Goal: Use online tool/utility: Use online tool/utility

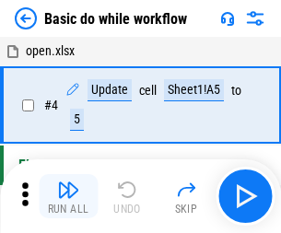
click at [68, 196] on img "button" at bounding box center [68, 190] width 22 height 22
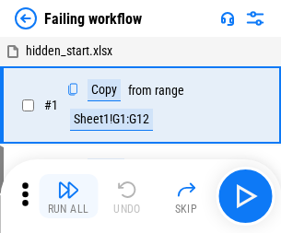
click at [68, 196] on img "button" at bounding box center [68, 190] width 22 height 22
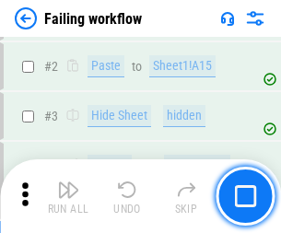
scroll to position [391, 0]
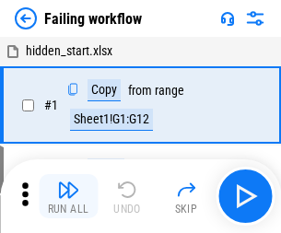
click at [68, 196] on img "button" at bounding box center [68, 190] width 22 height 22
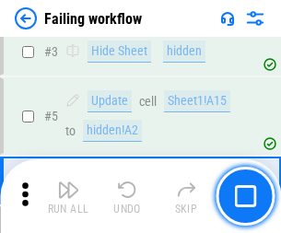
scroll to position [391, 0]
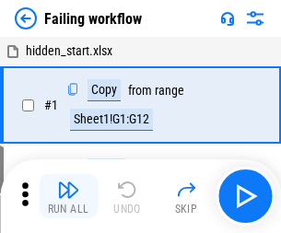
click at [68, 196] on img "button" at bounding box center [68, 190] width 22 height 22
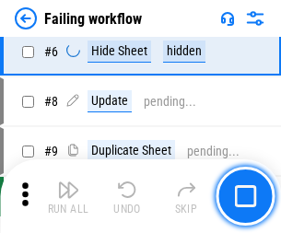
scroll to position [391, 0]
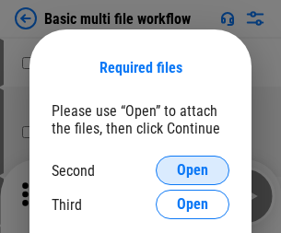
click at [193, 171] on span "Open" at bounding box center [192, 170] width 31 height 15
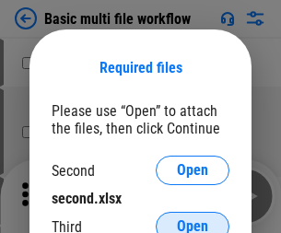
click at [193, 219] on span "Open" at bounding box center [192, 226] width 31 height 15
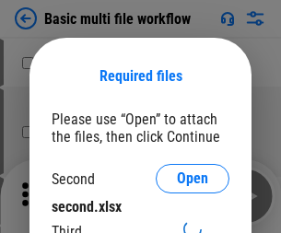
scroll to position [8, 0]
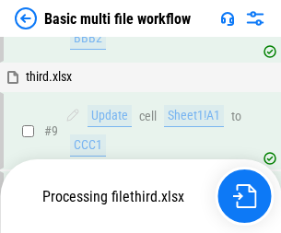
scroll to position [772, 0]
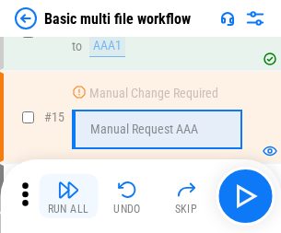
click at [68, 196] on img "button" at bounding box center [68, 190] width 22 height 22
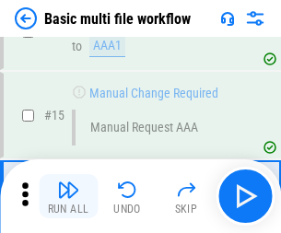
click at [68, 196] on img "button" at bounding box center [68, 190] width 22 height 22
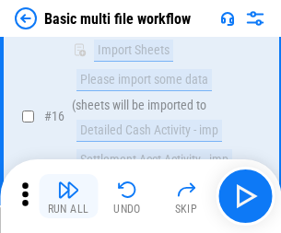
scroll to position [1227, 0]
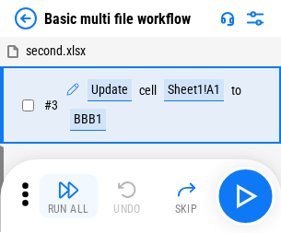
click at [68, 196] on img "button" at bounding box center [68, 190] width 22 height 22
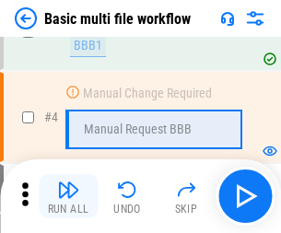
click at [68, 196] on img "button" at bounding box center [68, 190] width 22 height 22
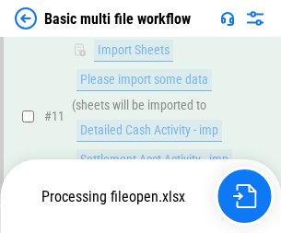
scroll to position [864, 0]
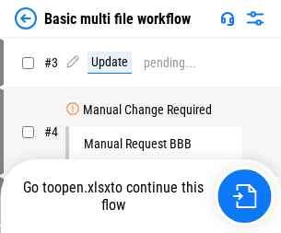
scroll to position [75, 0]
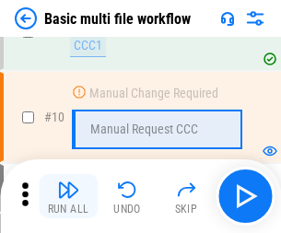
click at [68, 196] on img "button" at bounding box center [68, 190] width 22 height 22
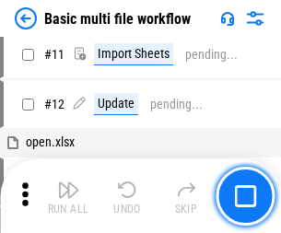
click at [68, 196] on img "button" at bounding box center [68, 190] width 22 height 22
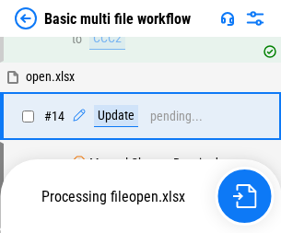
scroll to position [964, 0]
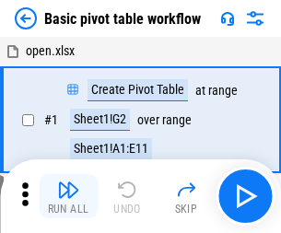
click at [68, 196] on img "button" at bounding box center [68, 190] width 22 height 22
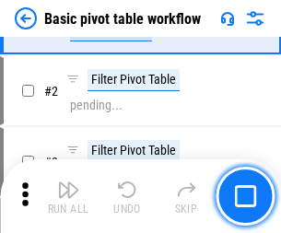
scroll to position [442, 0]
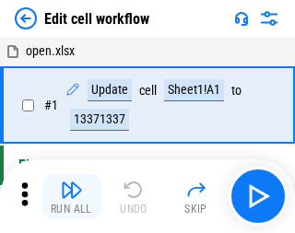
click at [68, 196] on img "button" at bounding box center [72, 190] width 22 height 22
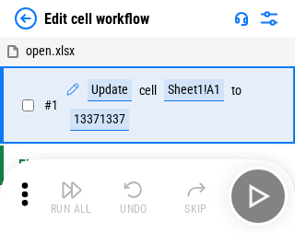
click at [68, 196] on img "button" at bounding box center [72, 190] width 22 height 22
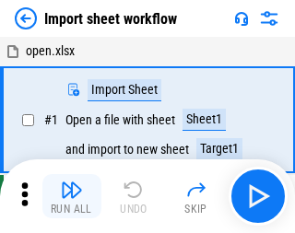
click at [68, 196] on img "button" at bounding box center [72, 190] width 22 height 22
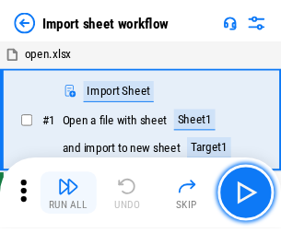
scroll to position [6, 0]
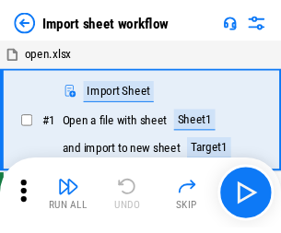
scroll to position [6, 0]
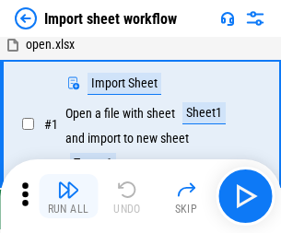
click at [68, 196] on img "button" at bounding box center [68, 190] width 22 height 22
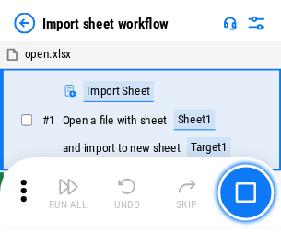
scroll to position [6, 0]
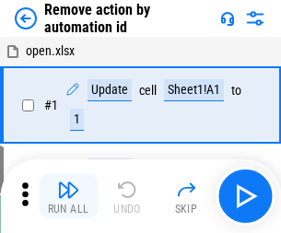
click at [68, 196] on img "button" at bounding box center [68, 190] width 22 height 22
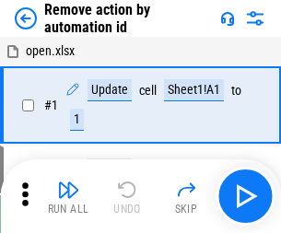
scroll to position [68, 0]
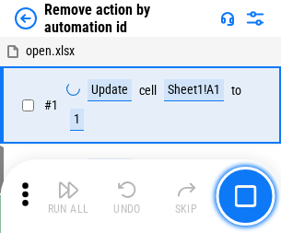
scroll to position [68, 0]
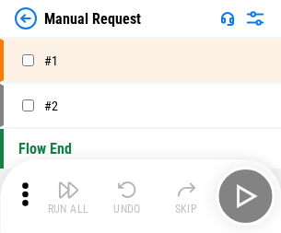
click at [68, 196] on img "button" at bounding box center [68, 190] width 22 height 22
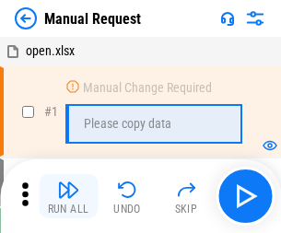
click at [68, 196] on img "button" at bounding box center [68, 190] width 22 height 22
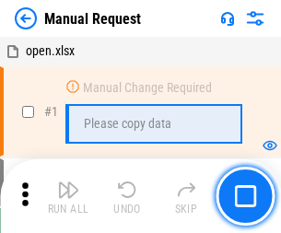
scroll to position [63, 0]
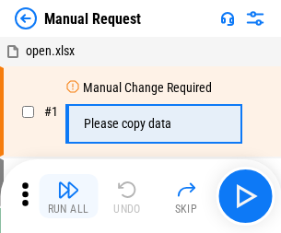
click at [68, 196] on img "button" at bounding box center [68, 190] width 22 height 22
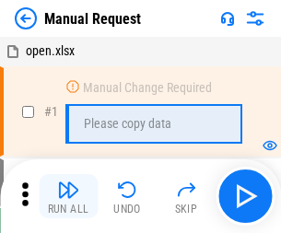
click at [68, 196] on img "button" at bounding box center [68, 190] width 22 height 22
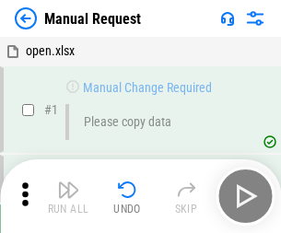
scroll to position [63, 0]
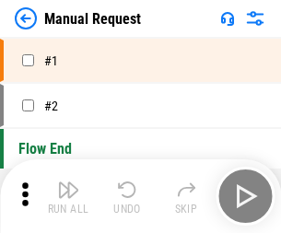
click at [68, 196] on img "button" at bounding box center [68, 190] width 22 height 22
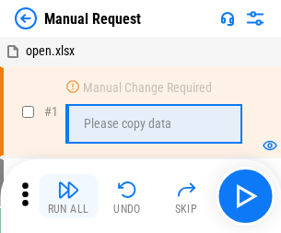
click at [68, 196] on img "button" at bounding box center [68, 190] width 22 height 22
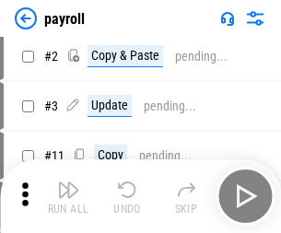
click at [68, 196] on img "button" at bounding box center [68, 190] width 22 height 22
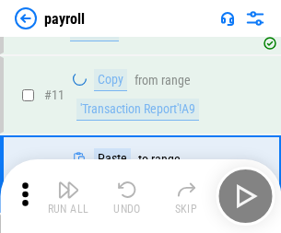
scroll to position [134, 0]
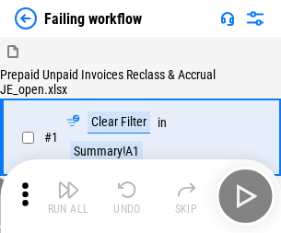
click at [68, 196] on img "button" at bounding box center [68, 190] width 22 height 22
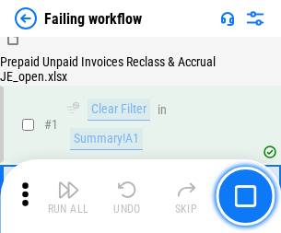
scroll to position [298, 0]
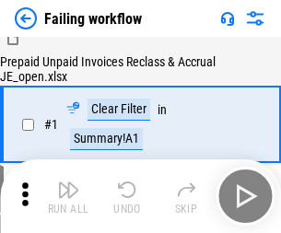
click at [68, 196] on img "button" at bounding box center [68, 190] width 22 height 22
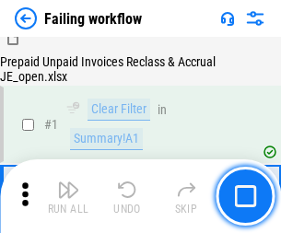
scroll to position [298, 0]
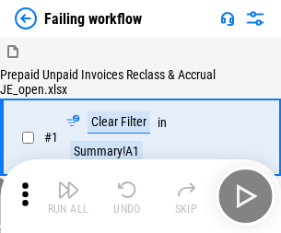
click at [68, 196] on img "button" at bounding box center [68, 190] width 22 height 22
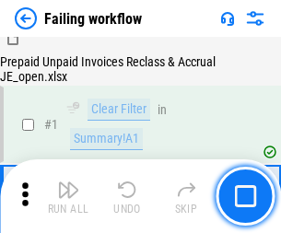
scroll to position [298, 0]
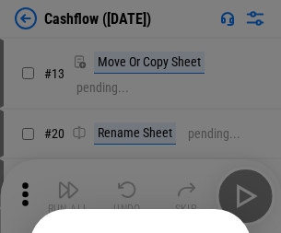
scroll to position [180, 0]
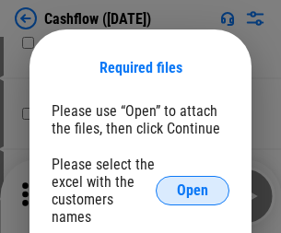
click at [193, 183] on span "Open" at bounding box center [192, 190] width 31 height 15
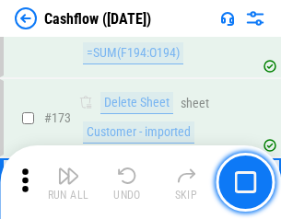
scroll to position [1952, 0]
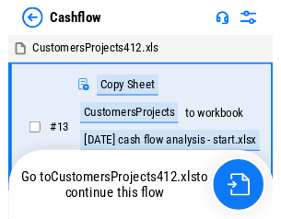
scroll to position [21, 0]
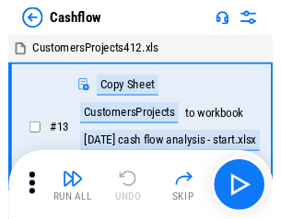
scroll to position [21, 0]
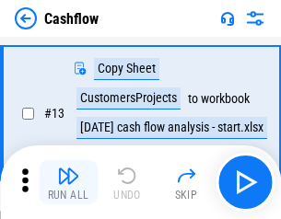
click at [68, 183] on img "button" at bounding box center [68, 176] width 22 height 22
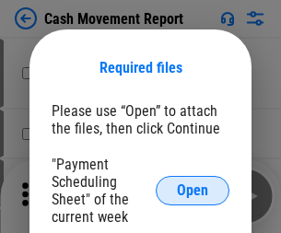
click at [193, 191] on span "Open" at bounding box center [192, 190] width 31 height 15
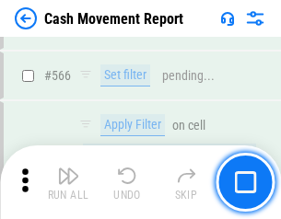
scroll to position [8450, 0]
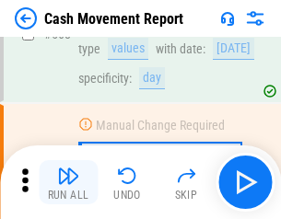
click at [68, 183] on img "button" at bounding box center [68, 176] width 22 height 22
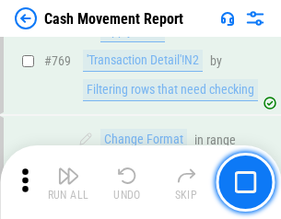
scroll to position [10245, 0]
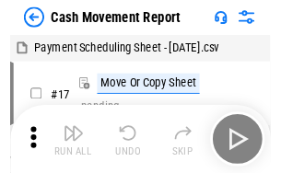
scroll to position [33, 0]
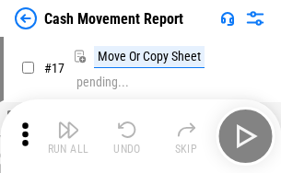
click at [68, 136] on img "button" at bounding box center [68, 130] width 22 height 22
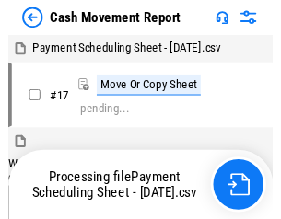
scroll to position [10, 0]
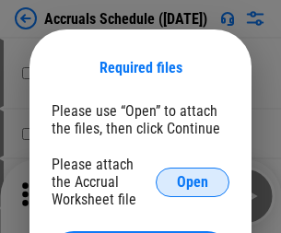
click at [193, 182] on span "Open" at bounding box center [192, 182] width 31 height 15
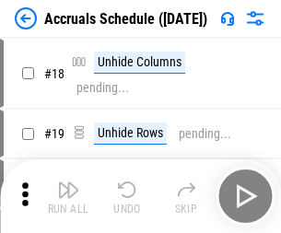
scroll to position [177, 0]
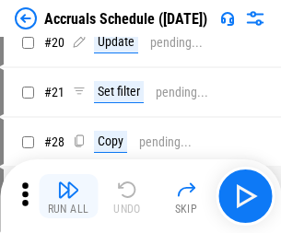
click at [68, 196] on img "button" at bounding box center [68, 190] width 22 height 22
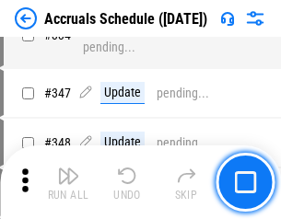
scroll to position [3813, 0]
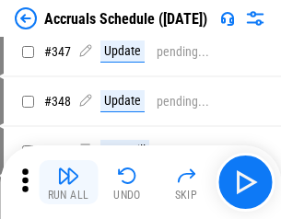
click at [68, 183] on img "button" at bounding box center [68, 176] width 22 height 22
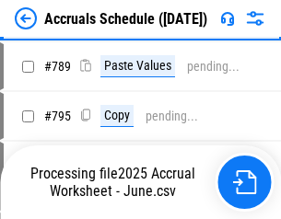
scroll to position [7745, 0]
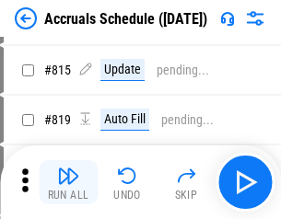
click at [68, 183] on img "button" at bounding box center [68, 176] width 22 height 22
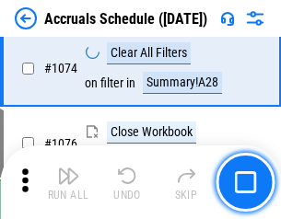
scroll to position [11042, 0]
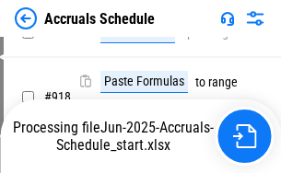
scroll to position [9667, 0]
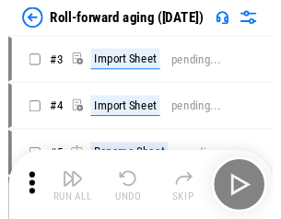
scroll to position [3, 0]
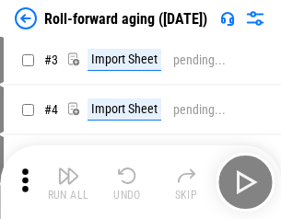
click at [68, 183] on img "button" at bounding box center [68, 176] width 22 height 22
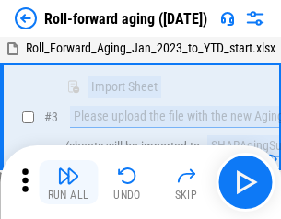
click at [68, 183] on img "button" at bounding box center [68, 176] width 22 height 22
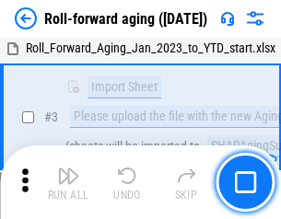
scroll to position [119, 0]
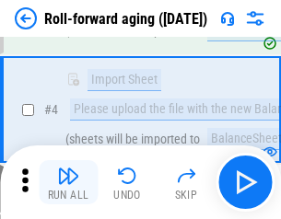
click at [68, 183] on img "button" at bounding box center [68, 176] width 22 height 22
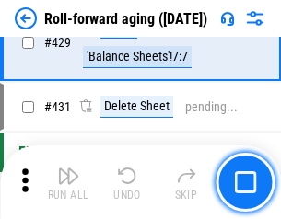
scroll to position [6393, 0]
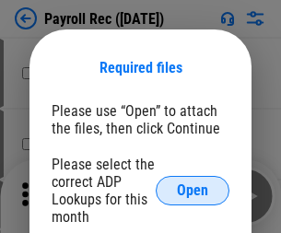
click at [193, 191] on span "Open" at bounding box center [192, 190] width 31 height 15
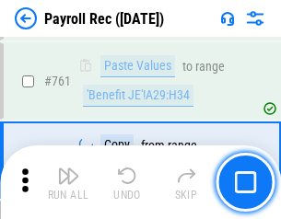
scroll to position [11346, 0]
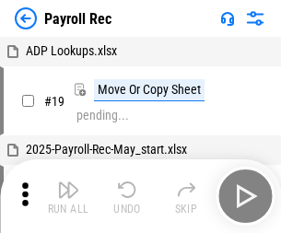
click at [68, 196] on img "button" at bounding box center [68, 190] width 22 height 22
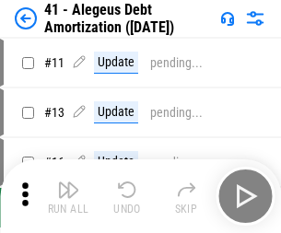
click at [68, 196] on img "button" at bounding box center [68, 190] width 22 height 22
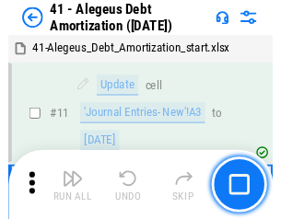
scroll to position [228, 0]
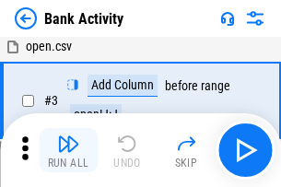
click at [68, 150] on img "button" at bounding box center [68, 144] width 22 height 22
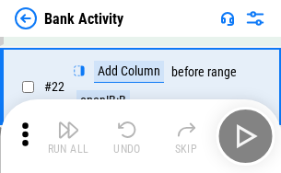
scroll to position [494, 0]
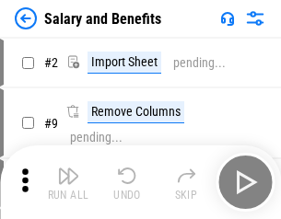
scroll to position [25, 0]
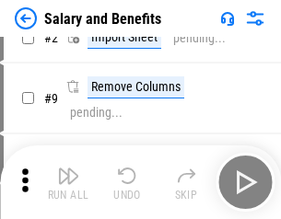
click at [68, 183] on img "button" at bounding box center [68, 176] width 22 height 22
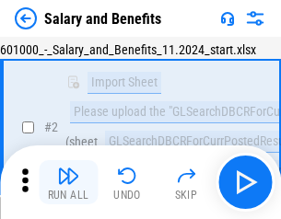
click at [68, 183] on img "button" at bounding box center [68, 176] width 22 height 22
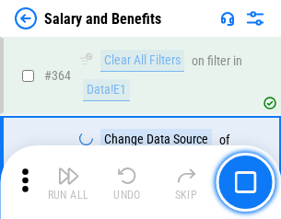
scroll to position [8682, 0]
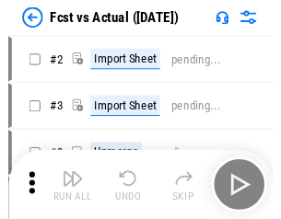
scroll to position [24, 0]
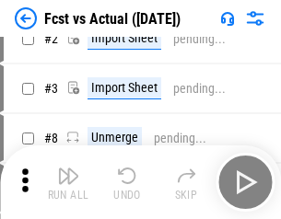
click at [68, 183] on img "button" at bounding box center [68, 176] width 22 height 22
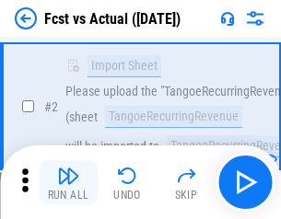
click at [68, 183] on img "button" at bounding box center [68, 176] width 22 height 22
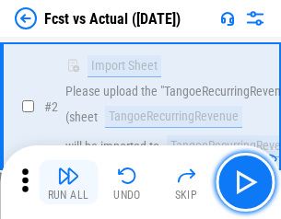
scroll to position [172, 0]
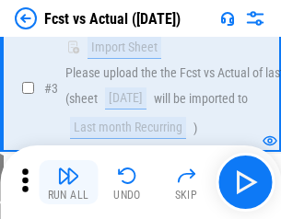
click at [68, 183] on img "button" at bounding box center [68, 176] width 22 height 22
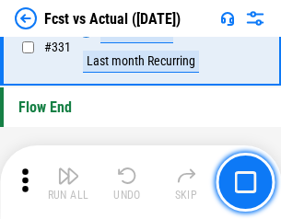
scroll to position [8825, 0]
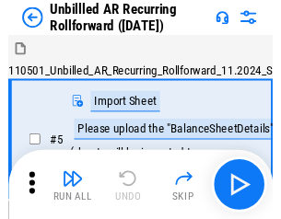
scroll to position [40, 0]
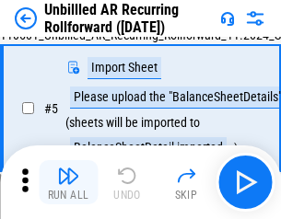
click at [68, 183] on img "button" at bounding box center [68, 176] width 22 height 22
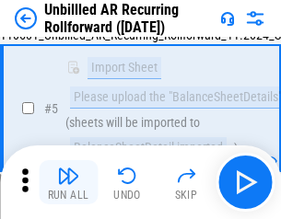
click at [68, 183] on img "button" at bounding box center [68, 176] width 22 height 22
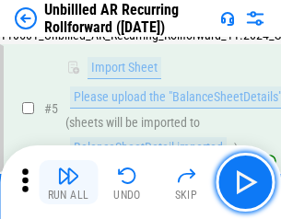
scroll to position [173, 0]
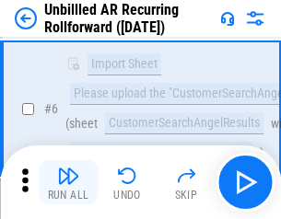
click at [68, 183] on img "button" at bounding box center [68, 176] width 22 height 22
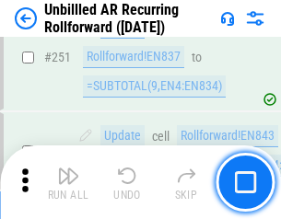
scroll to position [6262, 0]
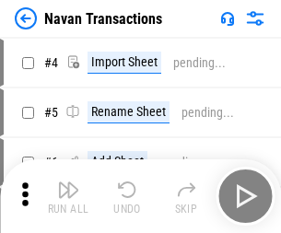
click at [68, 183] on img "button" at bounding box center [68, 190] width 22 height 22
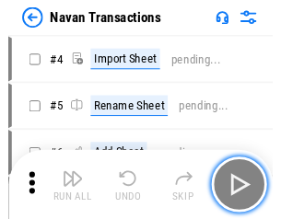
scroll to position [29, 0]
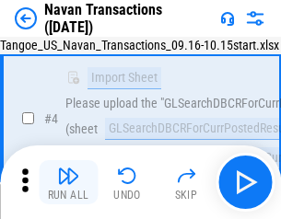
click at [68, 183] on img "button" at bounding box center [68, 176] width 22 height 22
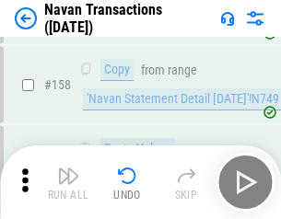
scroll to position [5977, 0]
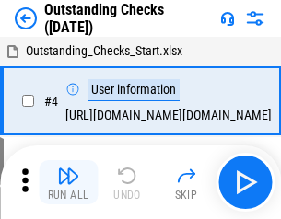
click at [68, 183] on img "button" at bounding box center [68, 176] width 22 height 22
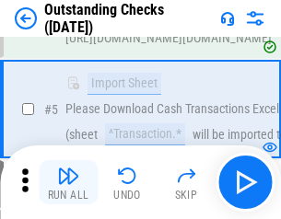
click at [68, 183] on img "button" at bounding box center [68, 176] width 22 height 22
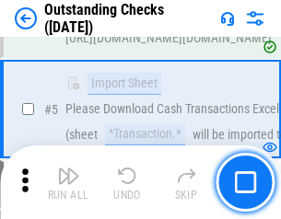
scroll to position [193, 0]
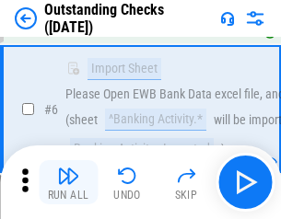
click at [68, 183] on img "button" at bounding box center [68, 176] width 22 height 22
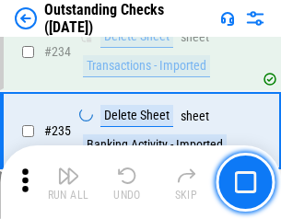
scroll to position [5599, 0]
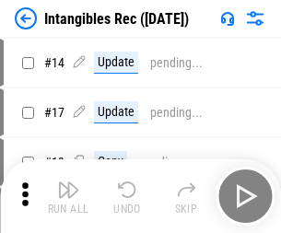
click at [68, 196] on img "button" at bounding box center [68, 190] width 22 height 22
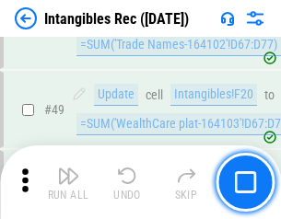
scroll to position [718, 0]
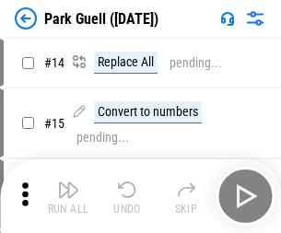
click at [68, 183] on img "button" at bounding box center [68, 190] width 22 height 22
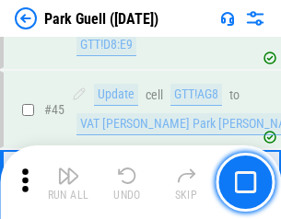
scroll to position [2306, 0]
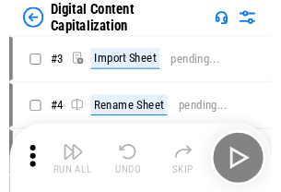
scroll to position [53, 0]
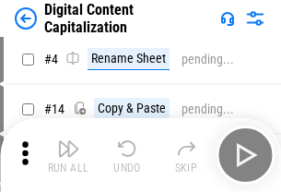
click at [68, 155] on img "button" at bounding box center [68, 148] width 22 height 22
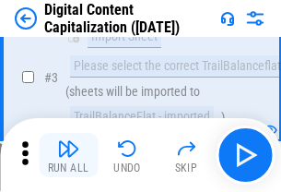
click at [68, 155] on img "button" at bounding box center [68, 148] width 22 height 22
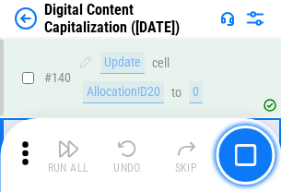
scroll to position [1955, 0]
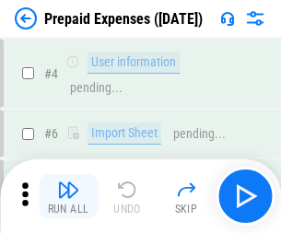
click at [68, 183] on img "button" at bounding box center [68, 190] width 22 height 22
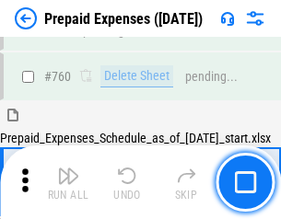
scroll to position [5110, 0]
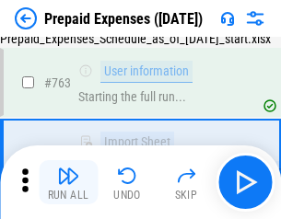
click at [68, 183] on img "button" at bounding box center [68, 176] width 22 height 22
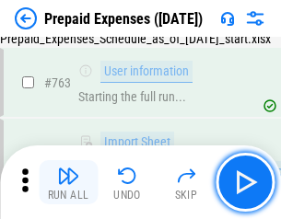
scroll to position [5219, 0]
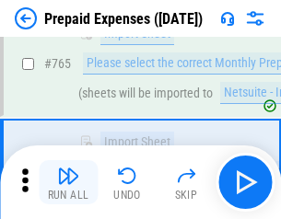
click at [68, 183] on img "button" at bounding box center [68, 176] width 22 height 22
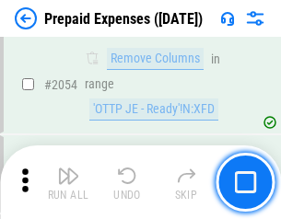
scroll to position [19272, 0]
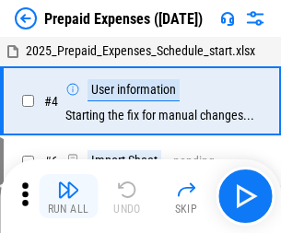
click at [68, 196] on img "button" at bounding box center [68, 190] width 22 height 22
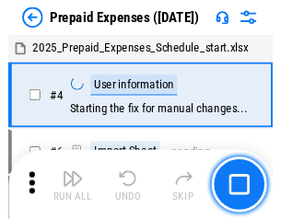
scroll to position [81, 0]
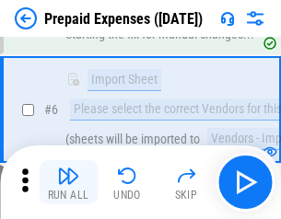
click at [68, 183] on img "button" at bounding box center [68, 176] width 22 height 22
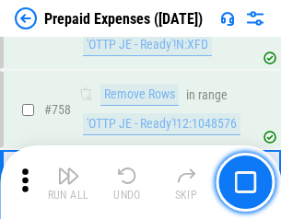
scroll to position [6569, 0]
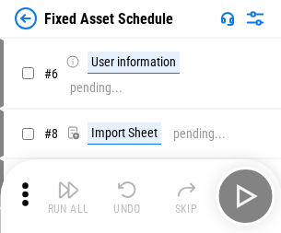
click at [68, 196] on img "button" at bounding box center [68, 190] width 22 height 22
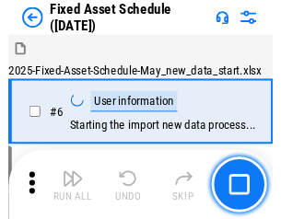
scroll to position [100, 0]
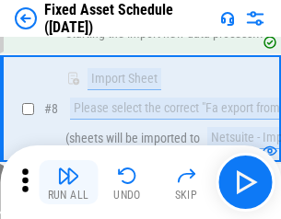
click at [68, 183] on img "button" at bounding box center [68, 176] width 22 height 22
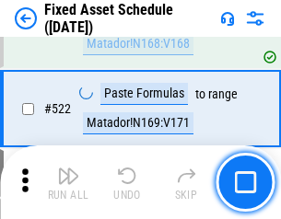
scroll to position [6408, 0]
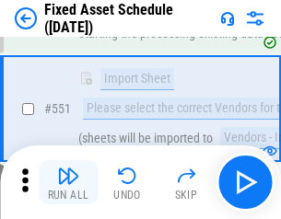
click at [68, 183] on img "button" at bounding box center [68, 176] width 22 height 22
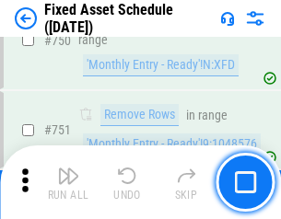
scroll to position [8988, 0]
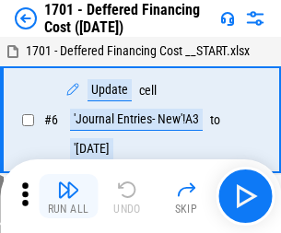
click at [68, 196] on img "button" at bounding box center [68, 190] width 22 height 22
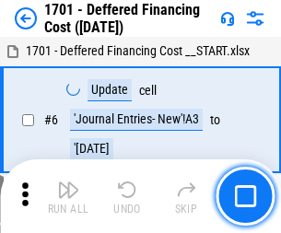
scroll to position [221, 0]
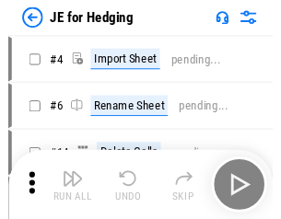
scroll to position [3, 0]
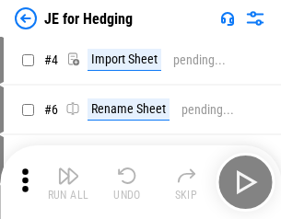
click at [68, 183] on img "button" at bounding box center [68, 176] width 22 height 22
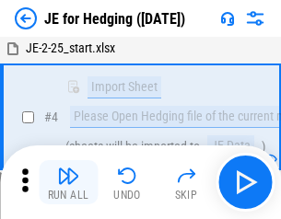
click at [68, 183] on img "button" at bounding box center [68, 176] width 22 height 22
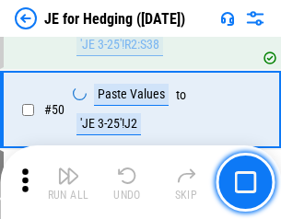
scroll to position [1194, 0]
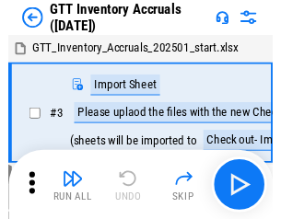
scroll to position [3, 0]
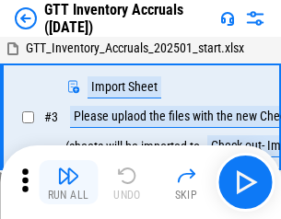
click at [68, 183] on img "button" at bounding box center [68, 176] width 22 height 22
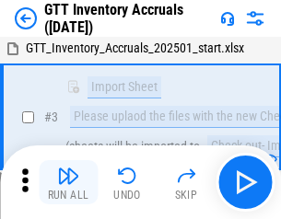
click at [68, 183] on img "button" at bounding box center [68, 176] width 22 height 22
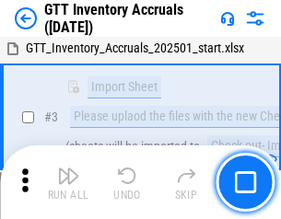
scroll to position [119, 0]
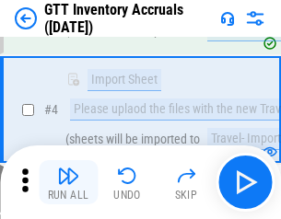
click at [68, 183] on img "button" at bounding box center [68, 176] width 22 height 22
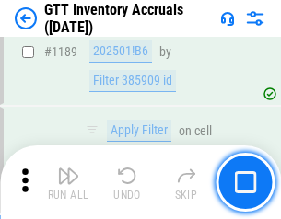
scroll to position [15055, 0]
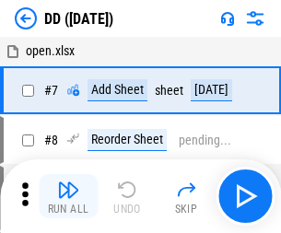
click at [68, 196] on img "button" at bounding box center [68, 190] width 22 height 22
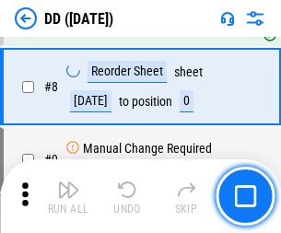
scroll to position [178, 0]
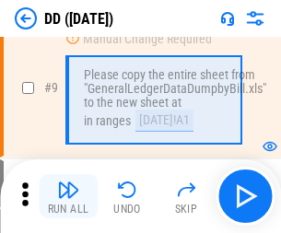
click at [68, 196] on img "button" at bounding box center [68, 190] width 22 height 22
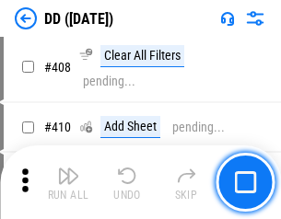
scroll to position [8249, 0]
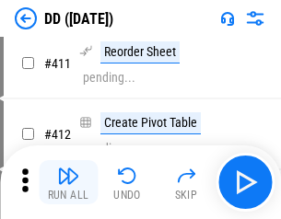
click at [68, 183] on img "button" at bounding box center [68, 176] width 22 height 22
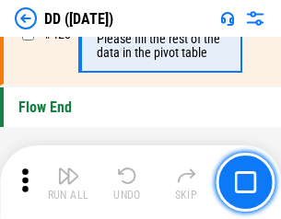
scroll to position [8824, 0]
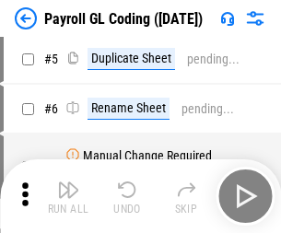
click at [68, 196] on img "button" at bounding box center [68, 190] width 22 height 22
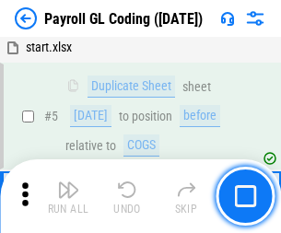
scroll to position [221, 0]
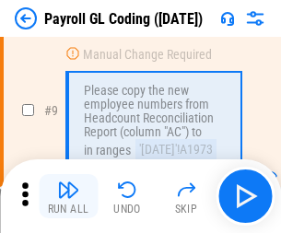
click at [68, 196] on img "button" at bounding box center [68, 190] width 22 height 22
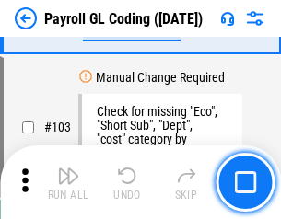
scroll to position [4325, 0]
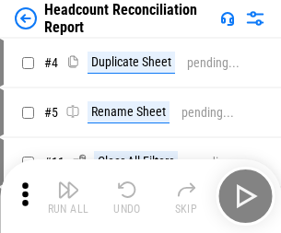
click at [68, 196] on img "button" at bounding box center [68, 190] width 22 height 22
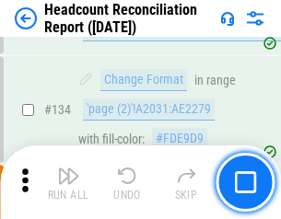
scroll to position [2216, 0]
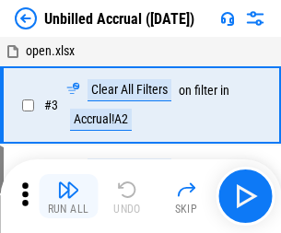
click at [68, 196] on img "button" at bounding box center [68, 190] width 22 height 22
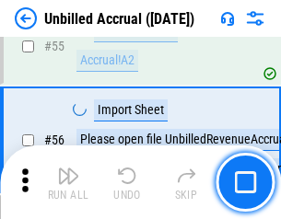
scroll to position [1925, 0]
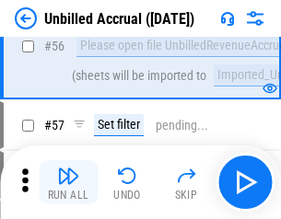
click at [68, 183] on img "button" at bounding box center [68, 176] width 22 height 22
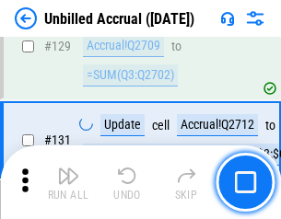
scroll to position [5492, 0]
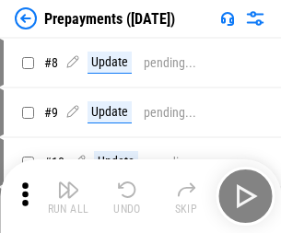
click at [68, 196] on img "button" at bounding box center [68, 190] width 22 height 22
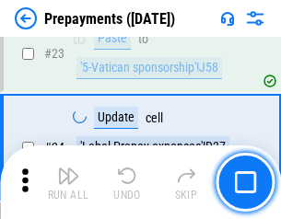
scroll to position [1389, 0]
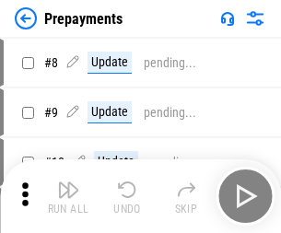
click at [68, 196] on img "button" at bounding box center [68, 190] width 22 height 22
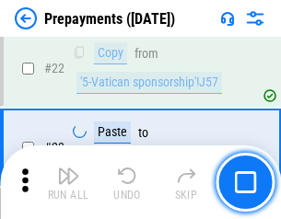
scroll to position [1389, 0]
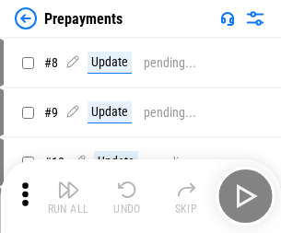
click at [68, 196] on img "button" at bounding box center [68, 190] width 22 height 22
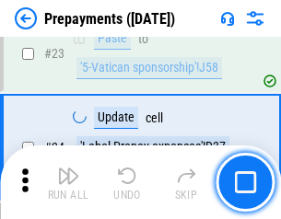
scroll to position [1389, 0]
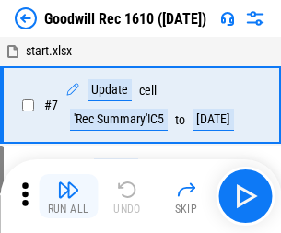
click at [68, 196] on img "button" at bounding box center [68, 190] width 22 height 22
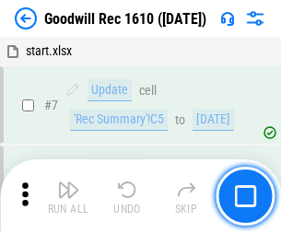
scroll to position [315, 0]
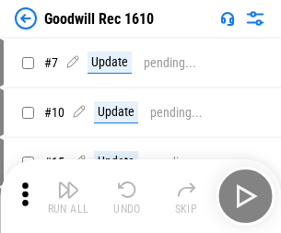
click at [68, 196] on img "button" at bounding box center [68, 190] width 22 height 22
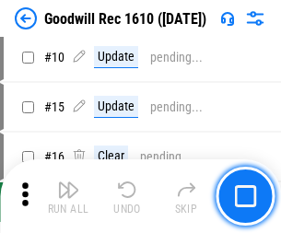
scroll to position [315, 0]
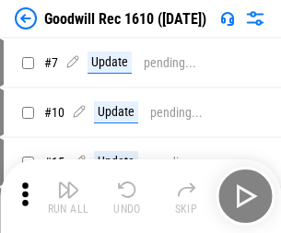
click at [68, 196] on img "button" at bounding box center [68, 190] width 22 height 22
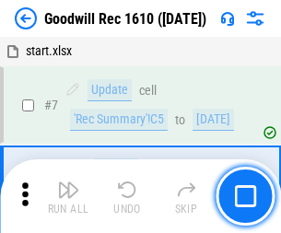
scroll to position [315, 0]
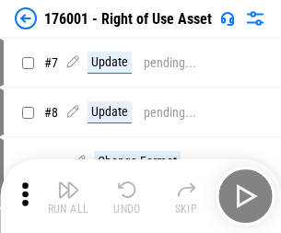
click at [68, 196] on img "button" at bounding box center [68, 190] width 22 height 22
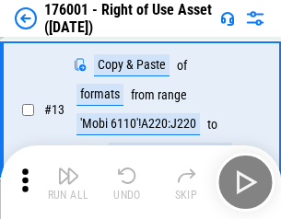
scroll to position [119, 0]
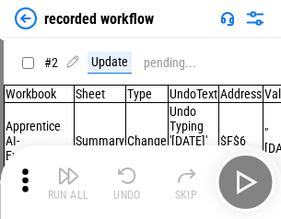
click at [68, 183] on img "button" at bounding box center [68, 176] width 22 height 22
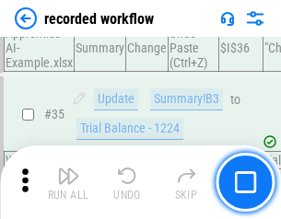
scroll to position [5763, 0]
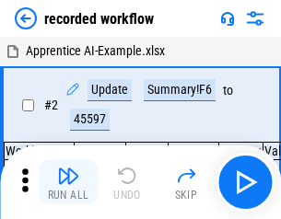
click at [68, 183] on img "button" at bounding box center [68, 176] width 22 height 22
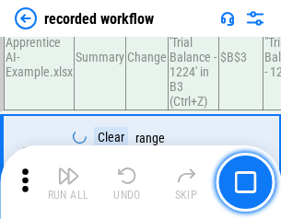
scroll to position [5763, 0]
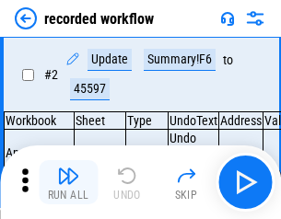
click at [68, 183] on img "button" at bounding box center [68, 176] width 22 height 22
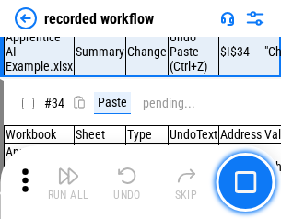
scroll to position [5763, 0]
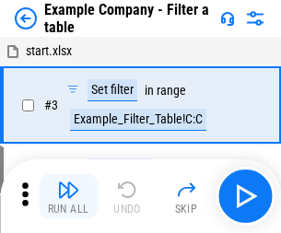
click at [68, 196] on img "button" at bounding box center [68, 190] width 22 height 22
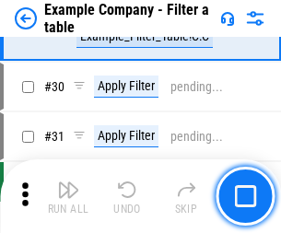
scroll to position [1687, 0]
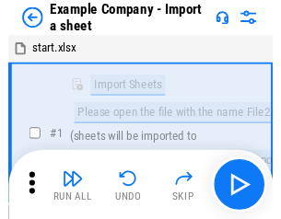
scroll to position [29, 0]
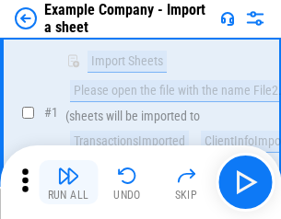
click at [68, 183] on img "button" at bounding box center [68, 176] width 22 height 22
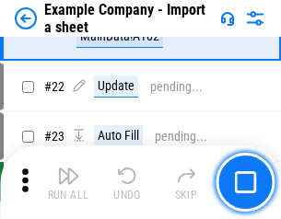
scroll to position [407, 0]
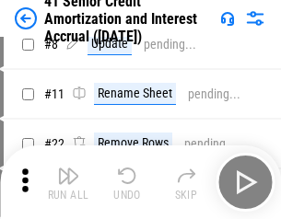
click at [68, 183] on img "button" at bounding box center [68, 176] width 22 height 22
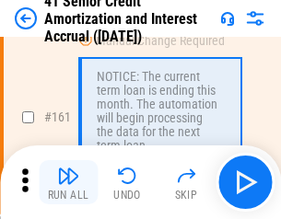
click at [68, 183] on img "button" at bounding box center [68, 176] width 22 height 22
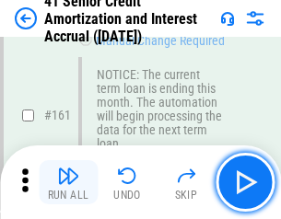
scroll to position [1972, 0]
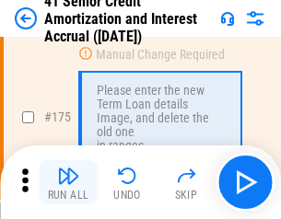
click at [68, 183] on img "button" at bounding box center [68, 176] width 22 height 22
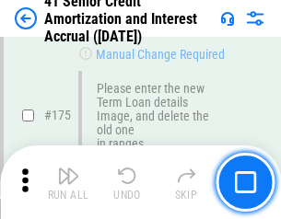
scroll to position [2159, 0]
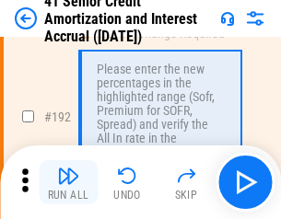
click at [68, 183] on img "button" at bounding box center [68, 176] width 22 height 22
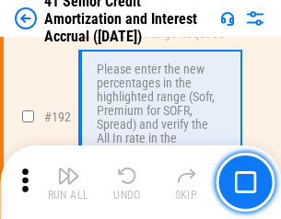
scroll to position [2353, 0]
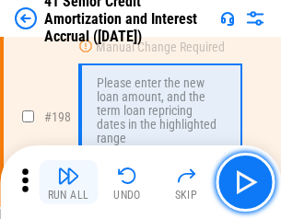
click at [68, 183] on img "button" at bounding box center [68, 176] width 22 height 22
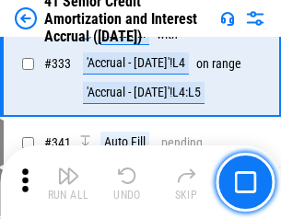
scroll to position [4710, 0]
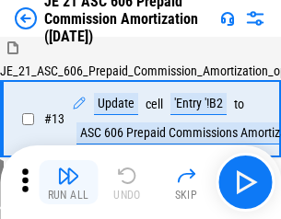
click at [68, 183] on img "button" at bounding box center [68, 176] width 22 height 22
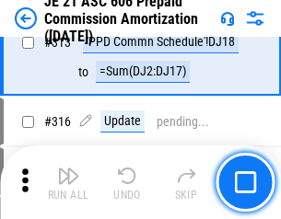
scroll to position [3442, 0]
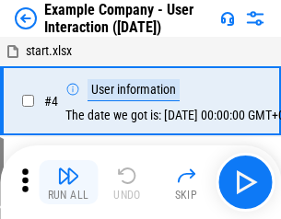
click at [68, 183] on img "button" at bounding box center [68, 176] width 22 height 22
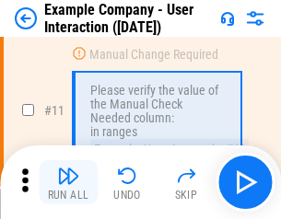
click at [68, 183] on img "button" at bounding box center [68, 176] width 22 height 22
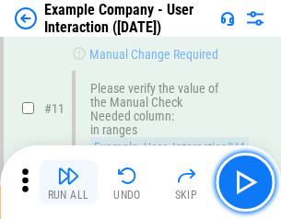
scroll to position [399, 0]
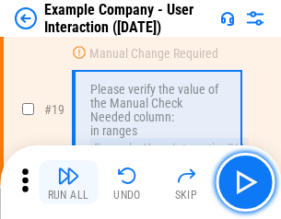
click at [68, 183] on img "button" at bounding box center [68, 176] width 22 height 22
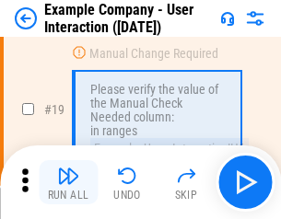
click at [68, 183] on img "button" at bounding box center [68, 176] width 22 height 22
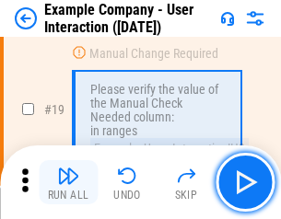
click at [68, 183] on img "button" at bounding box center [68, 176] width 22 height 22
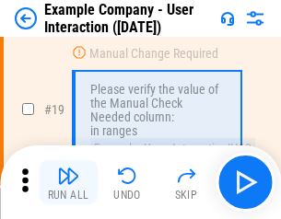
click at [68, 183] on img "button" at bounding box center [68, 176] width 22 height 22
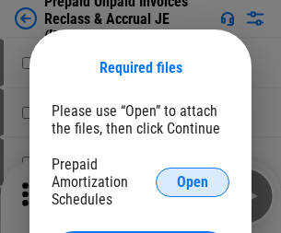
click at [193, 182] on span "Open" at bounding box center [192, 182] width 31 height 15
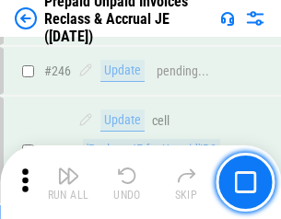
scroll to position [2489, 0]
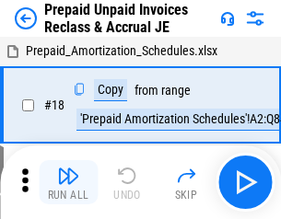
click at [68, 183] on img "button" at bounding box center [68, 176] width 22 height 22
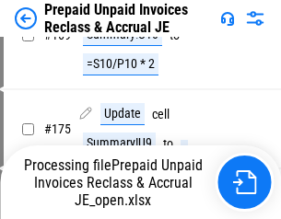
scroll to position [1416, 0]
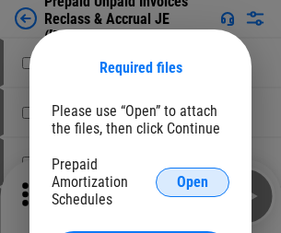
click at [193, 182] on span "Open" at bounding box center [192, 182] width 31 height 15
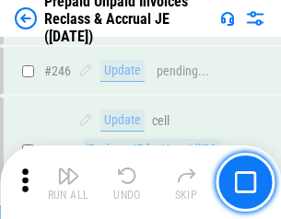
scroll to position [2489, 0]
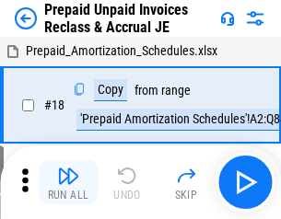
click at [68, 183] on img "button" at bounding box center [68, 176] width 22 height 22
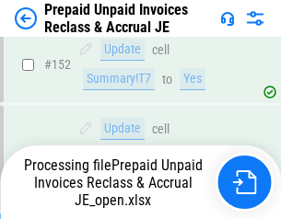
scroll to position [1604, 0]
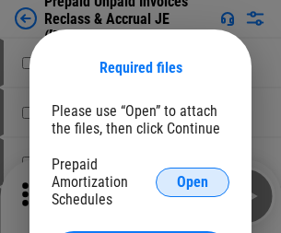
click at [193, 182] on span "Open" at bounding box center [192, 182] width 31 height 15
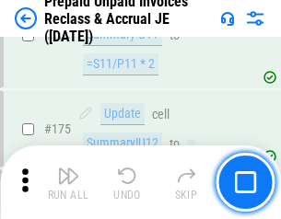
scroll to position [2489, 0]
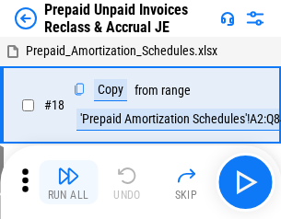
click at [68, 183] on img "button" at bounding box center [68, 176] width 22 height 22
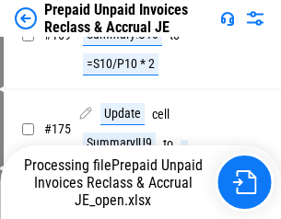
scroll to position [1416, 0]
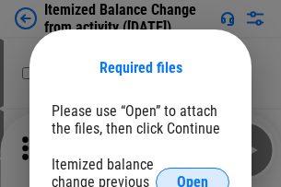
click at [193, 175] on span "Open" at bounding box center [192, 182] width 31 height 15
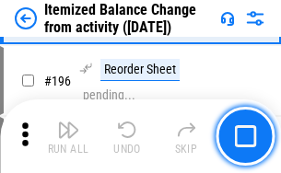
scroll to position [3548, 0]
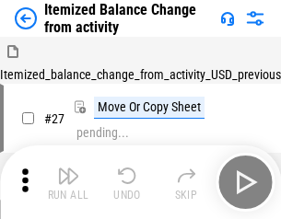
scroll to position [29, 0]
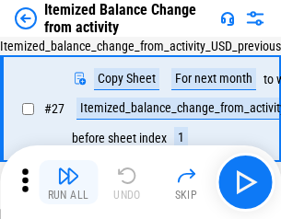
click at [68, 183] on img "button" at bounding box center [68, 176] width 22 height 22
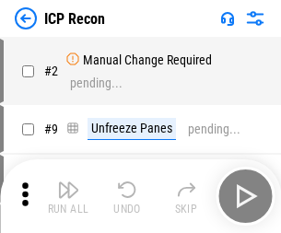
scroll to position [8, 0]
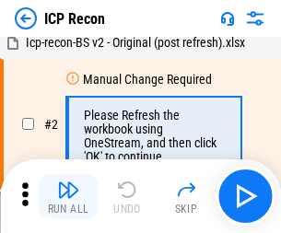
click at [68, 196] on img "button" at bounding box center [68, 190] width 22 height 22
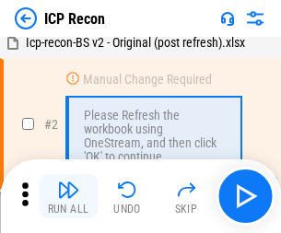
click at [68, 196] on img "button" at bounding box center [68, 190] width 22 height 22
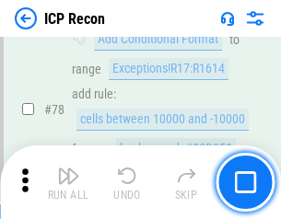
scroll to position [1807, 0]
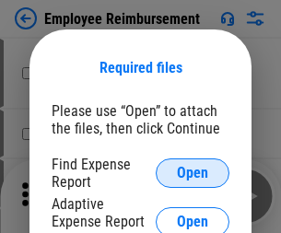
click at [193, 173] on span "Open" at bounding box center [192, 173] width 31 height 15
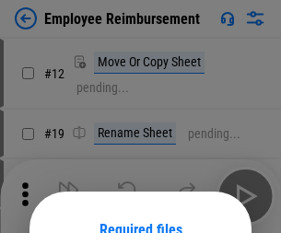
scroll to position [162, 0]
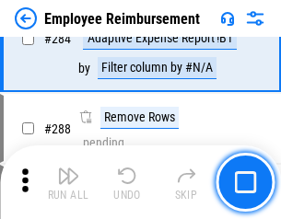
scroll to position [5011, 0]
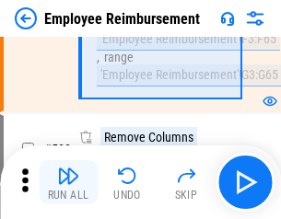
click at [68, 183] on img "button" at bounding box center [68, 176] width 22 height 22
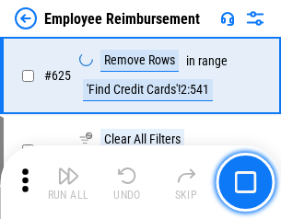
scroll to position [11038, 0]
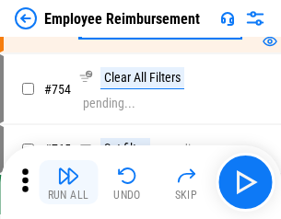
click at [68, 183] on img "button" at bounding box center [68, 176] width 22 height 22
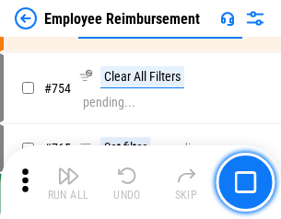
click at [68, 183] on img "button" at bounding box center [68, 176] width 22 height 22
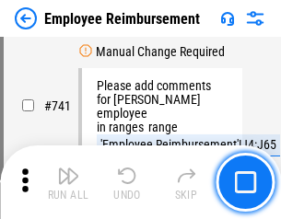
scroll to position [12935, 0]
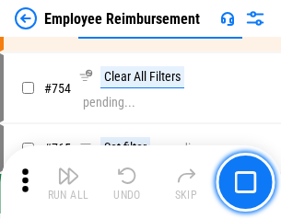
click at [68, 183] on img "button" at bounding box center [68, 176] width 22 height 22
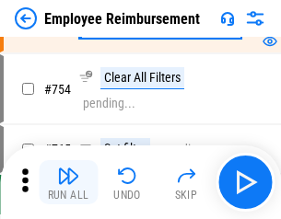
click at [68, 183] on img "button" at bounding box center [68, 176] width 22 height 22
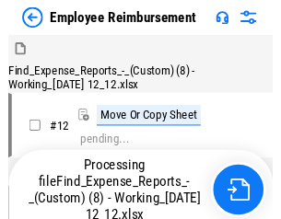
scroll to position [63, 0]
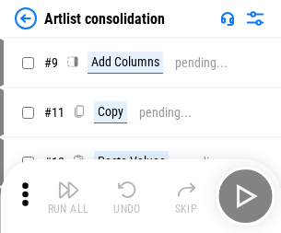
click at [68, 196] on img "button" at bounding box center [68, 190] width 22 height 22
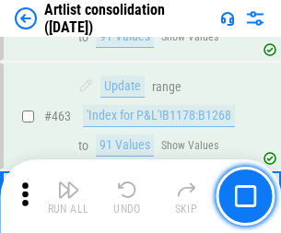
scroll to position [8073, 0]
